Goal: Information Seeking & Learning: Compare options

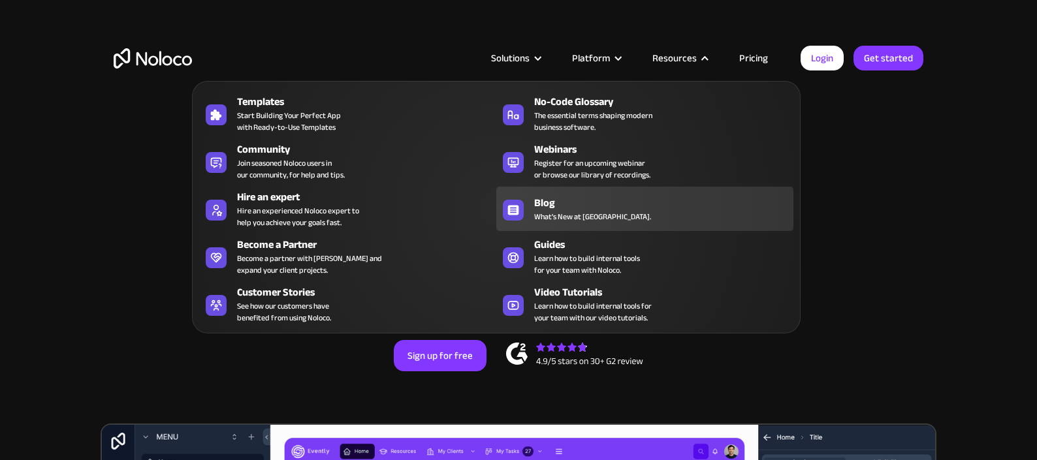
click at [595, 213] on span "What's New at [GEOGRAPHIC_DATA]." at bounding box center [592, 217] width 117 height 12
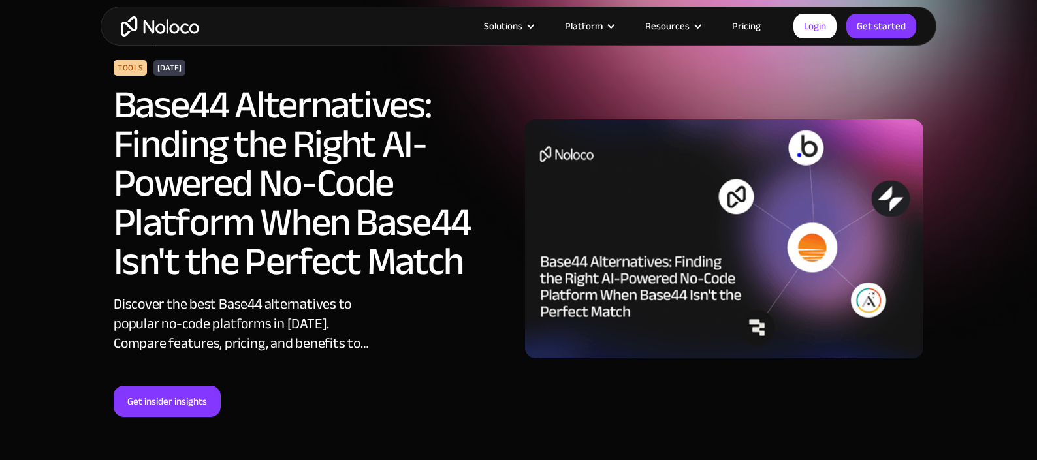
scroll to position [92, 0]
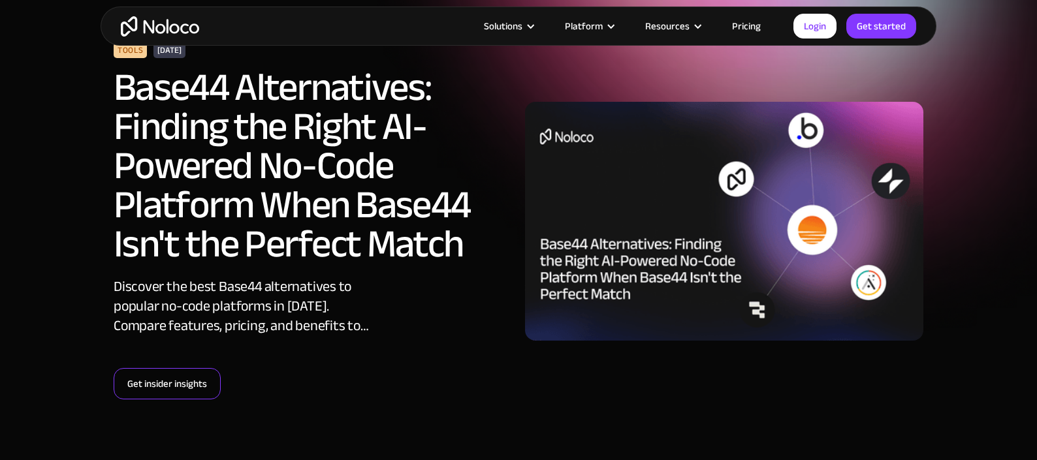
click at [186, 370] on link "Get insider insights" at bounding box center [167, 383] width 107 height 31
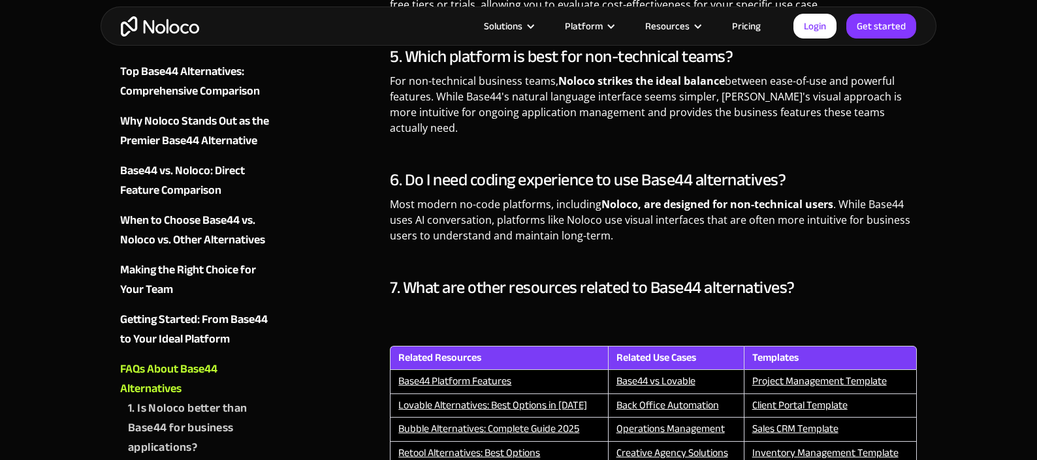
scroll to position [5170, 0]
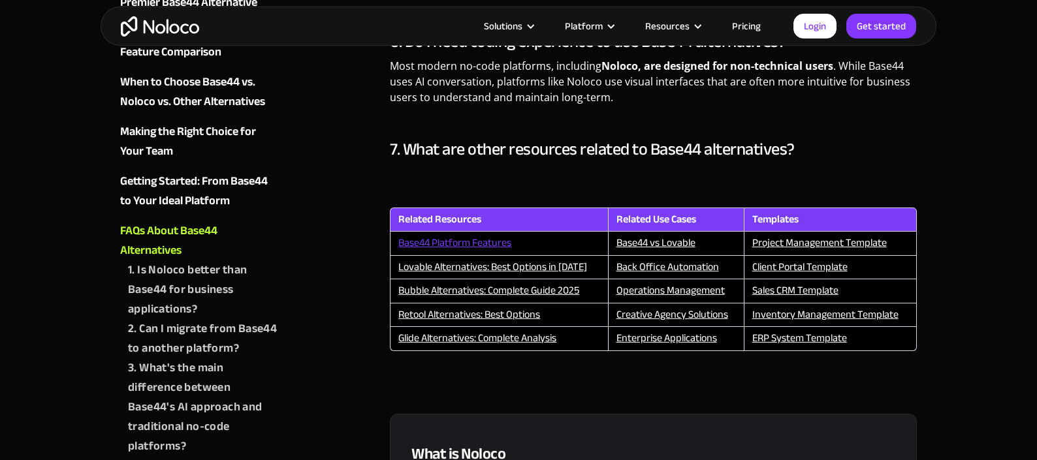
click at [473, 233] on link "Base44 Platform Features" at bounding box center [454, 243] width 113 height 20
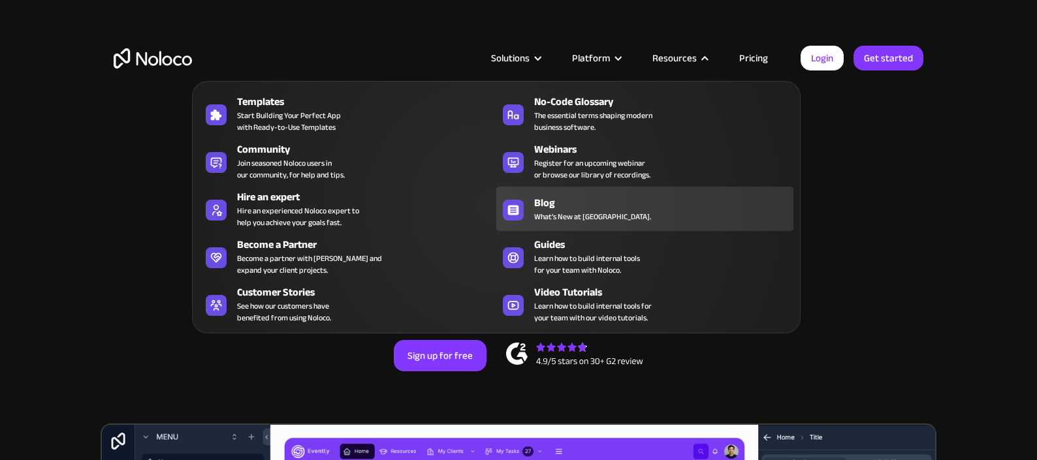
click at [575, 206] on div "Blog" at bounding box center [666, 203] width 265 height 16
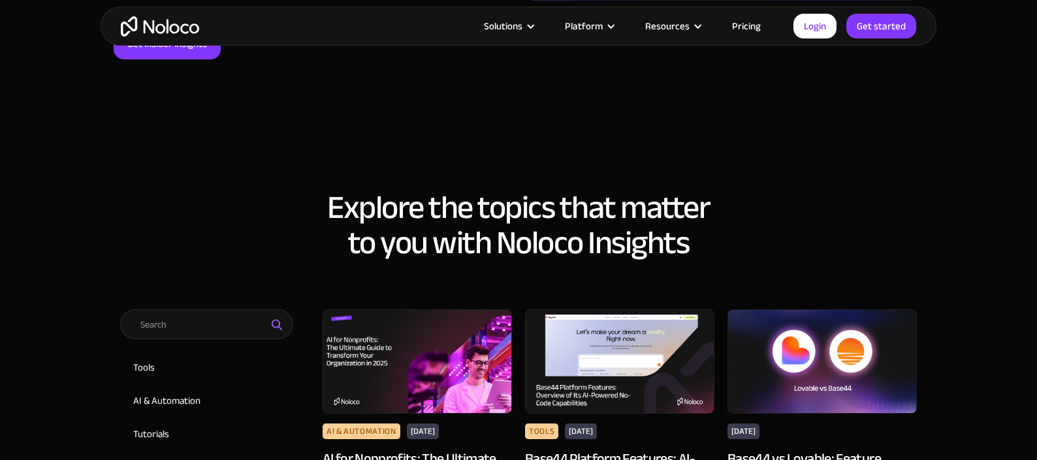
scroll to position [402, 0]
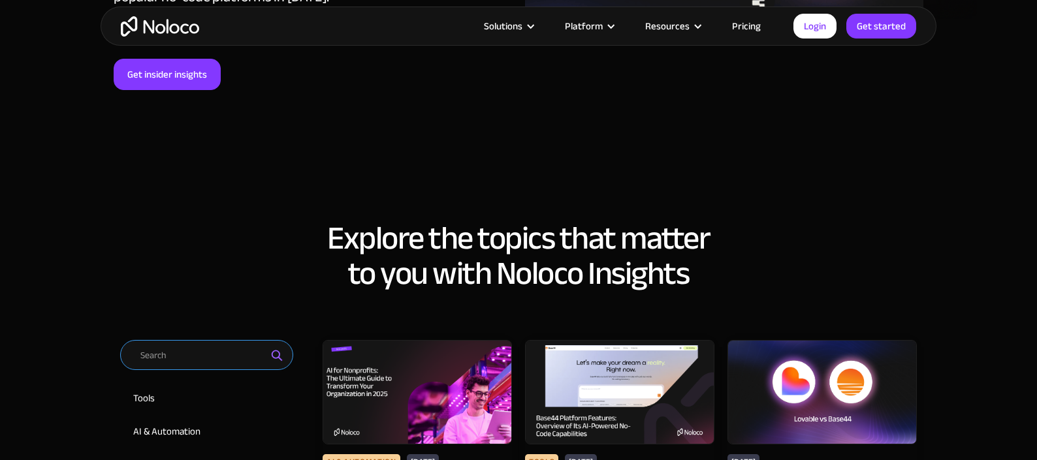
click at [213, 361] on input "Email Form 2" at bounding box center [206, 355] width 173 height 30
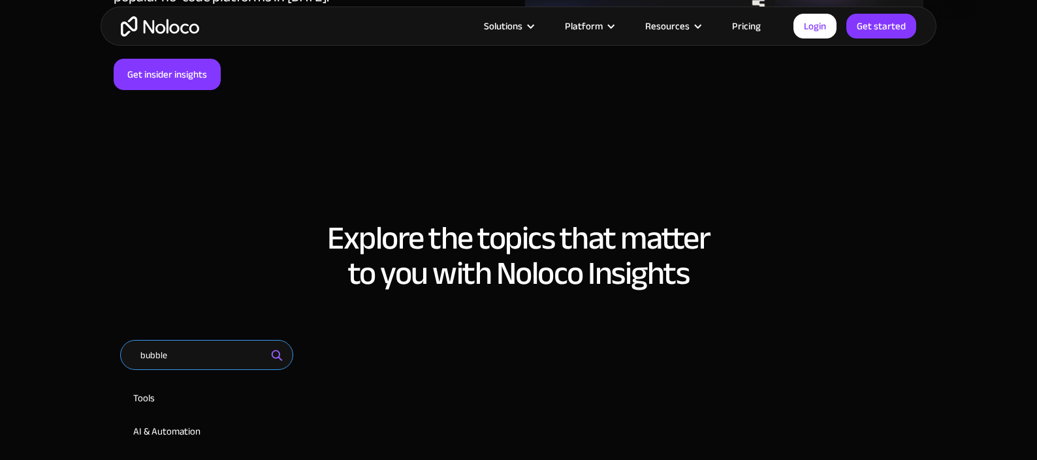
type input "bubble"
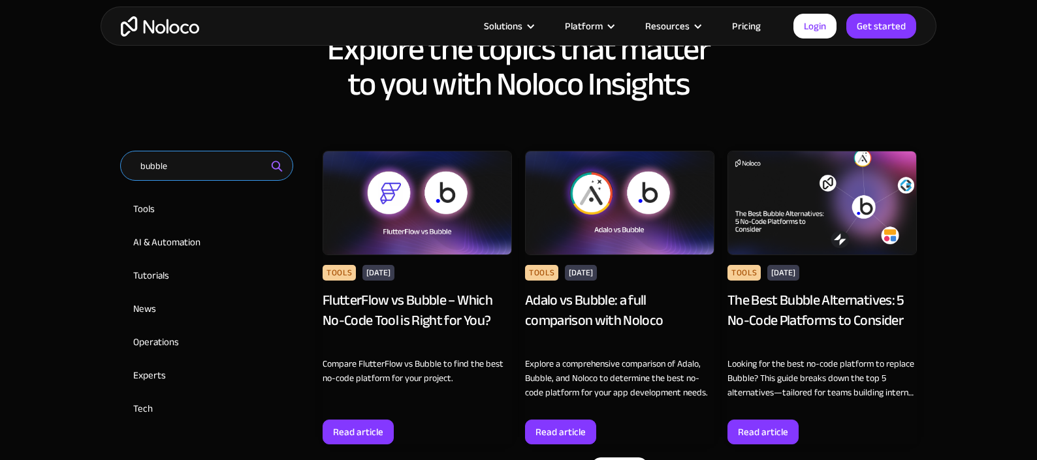
scroll to position [587, 0]
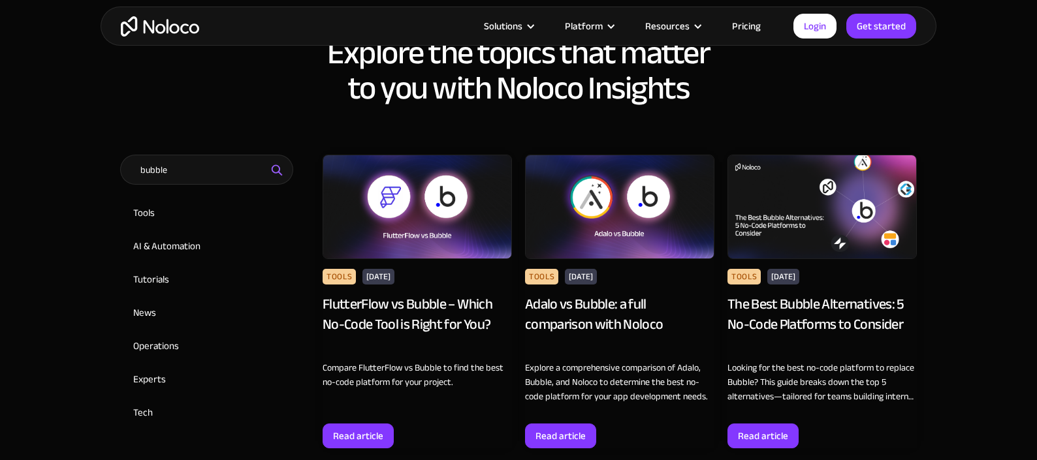
click at [605, 217] on img at bounding box center [619, 207] width 189 height 104
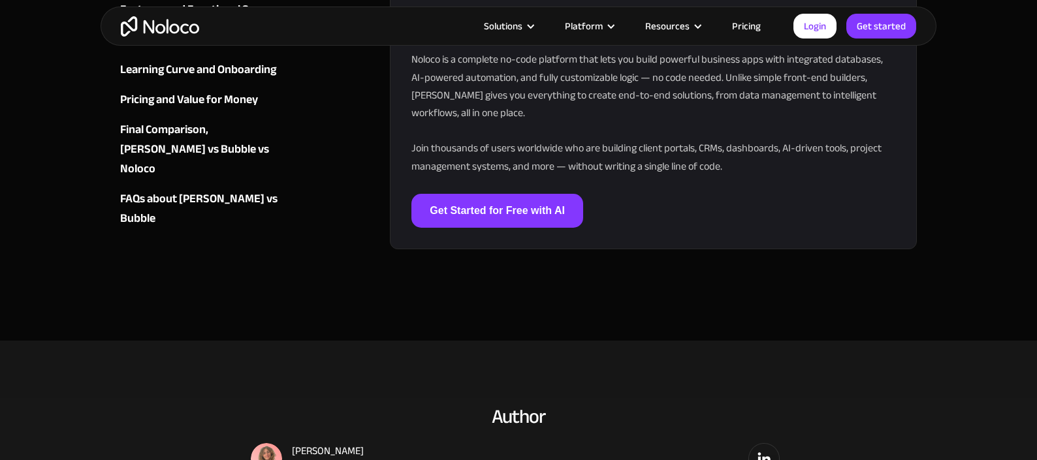
scroll to position [6585, 0]
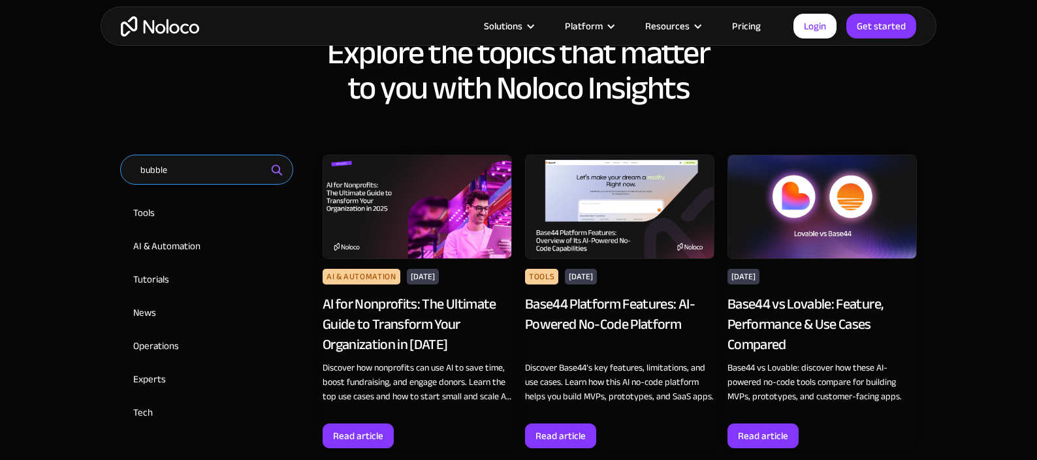
click at [213, 170] on input "bubble" at bounding box center [206, 170] width 173 height 30
click at [276, 171] on img "Email Form 2" at bounding box center [278, 171] width 16 height 16
click at [227, 173] on input "bubble" at bounding box center [206, 170] width 173 height 30
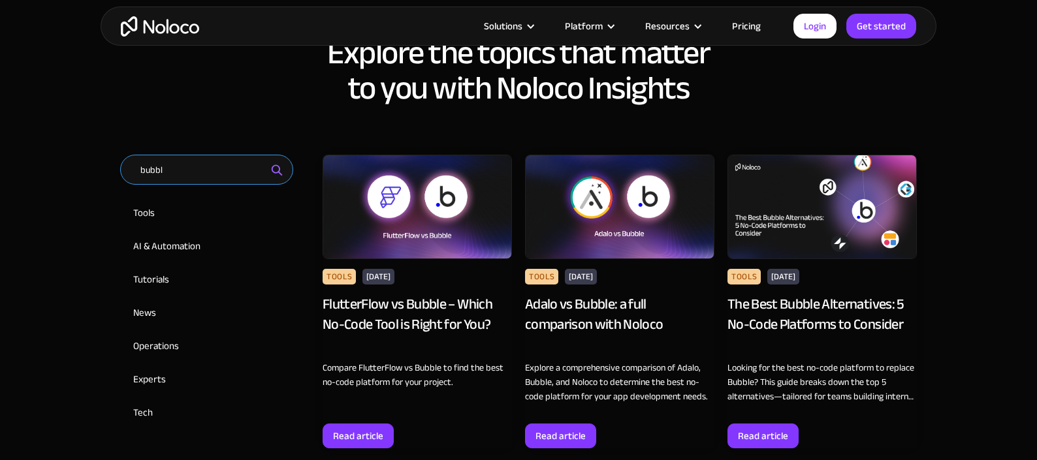
type input "bubble"
click at [402, 199] on img at bounding box center [417, 207] width 189 height 104
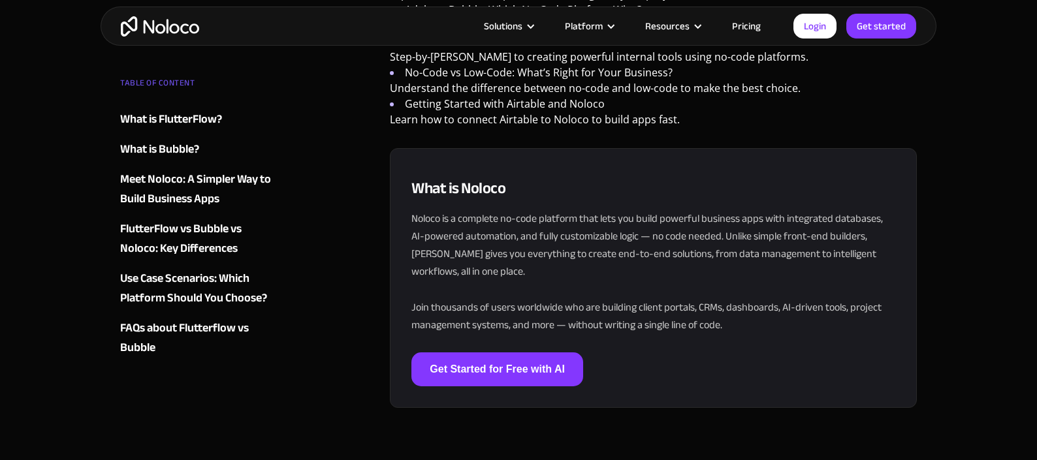
scroll to position [4302, 0]
